Goal: Check status

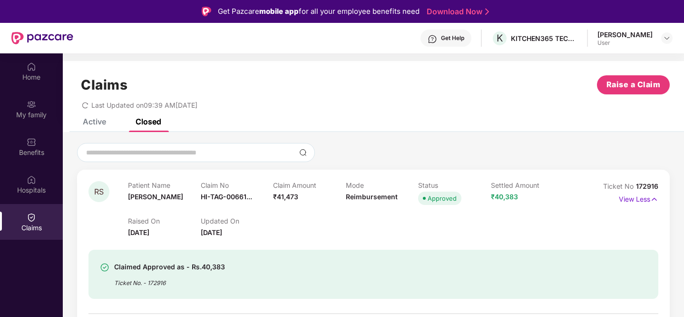
scroll to position [53, 0]
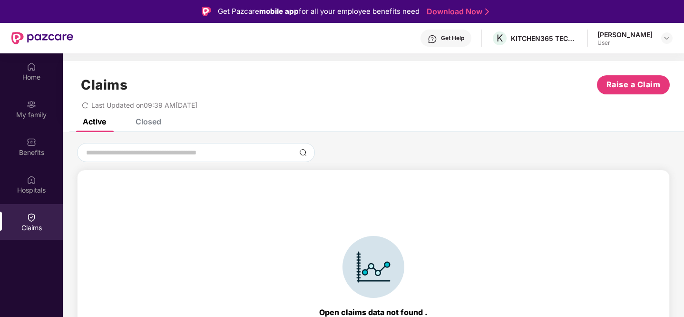
click at [157, 121] on div "Closed" at bounding box center [149, 122] width 26 height 10
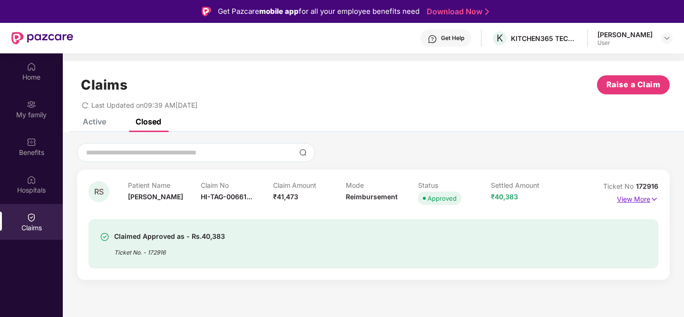
click at [626, 195] on p "View More" at bounding box center [637, 197] width 41 height 13
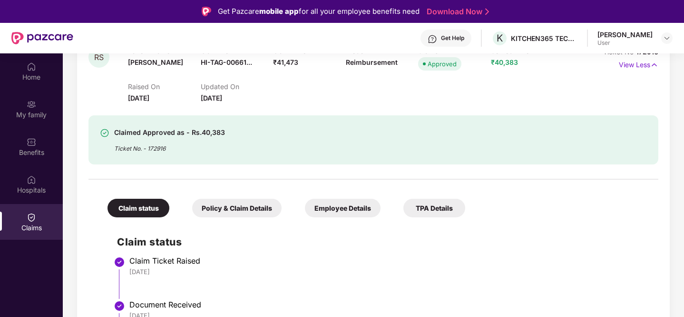
scroll to position [121, 0]
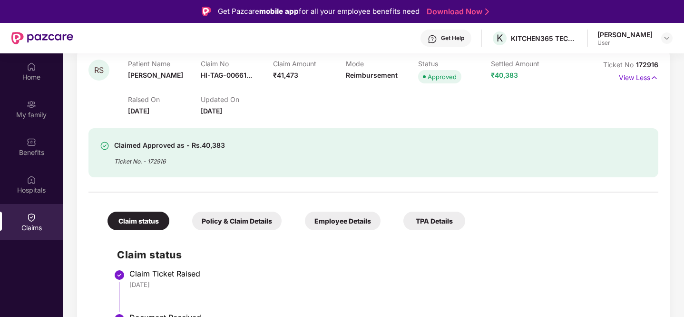
click at [258, 220] on div "Policy & Claim Details" at bounding box center [236, 220] width 89 height 19
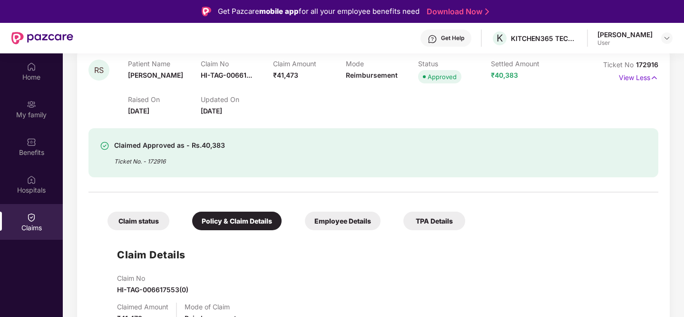
click at [420, 216] on div "TPA Details" at bounding box center [435, 220] width 62 height 19
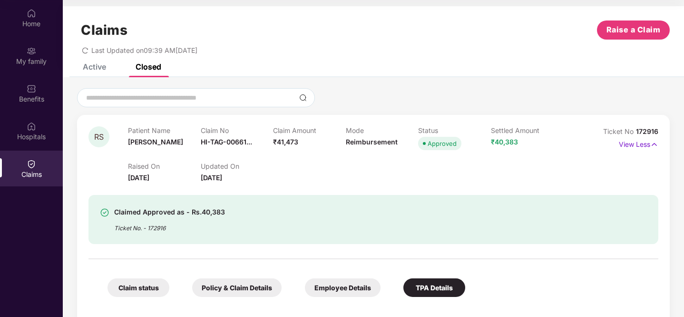
scroll to position [0, 0]
